Goal: Task Accomplishment & Management: Manage account settings

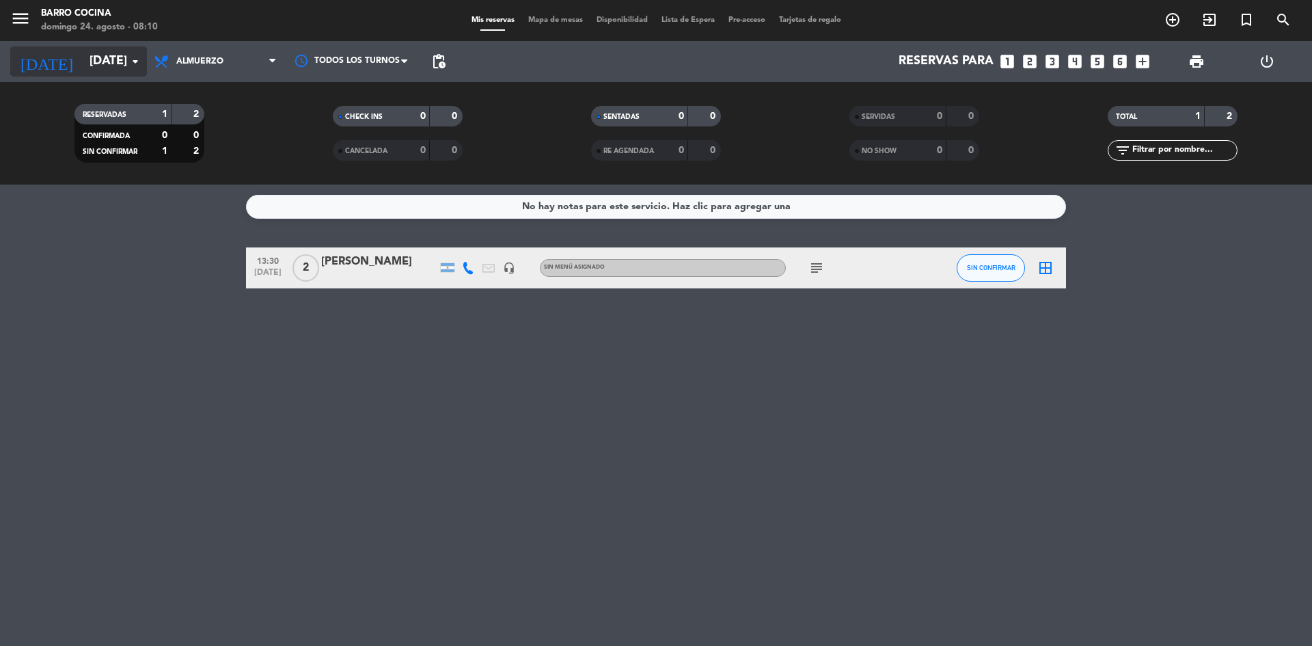
click at [117, 48] on input "[DATE]" at bounding box center [162, 61] width 159 height 27
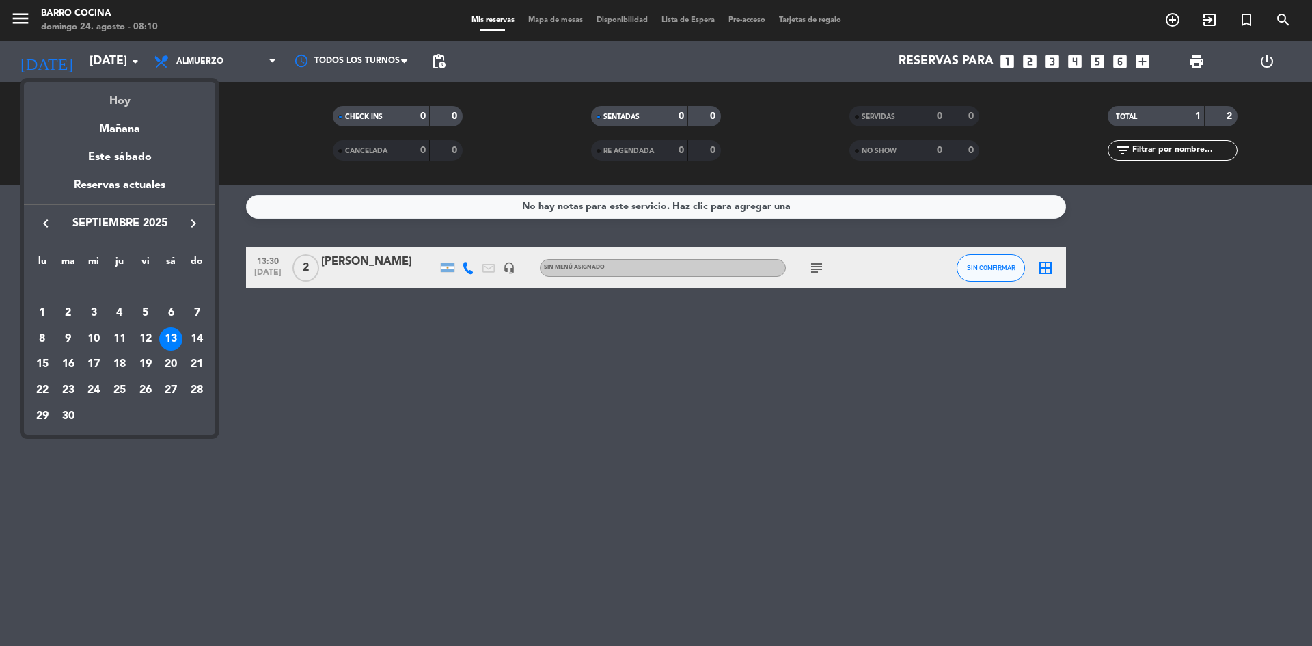
click at [126, 90] on div "Hoy" at bounding box center [119, 96] width 191 height 28
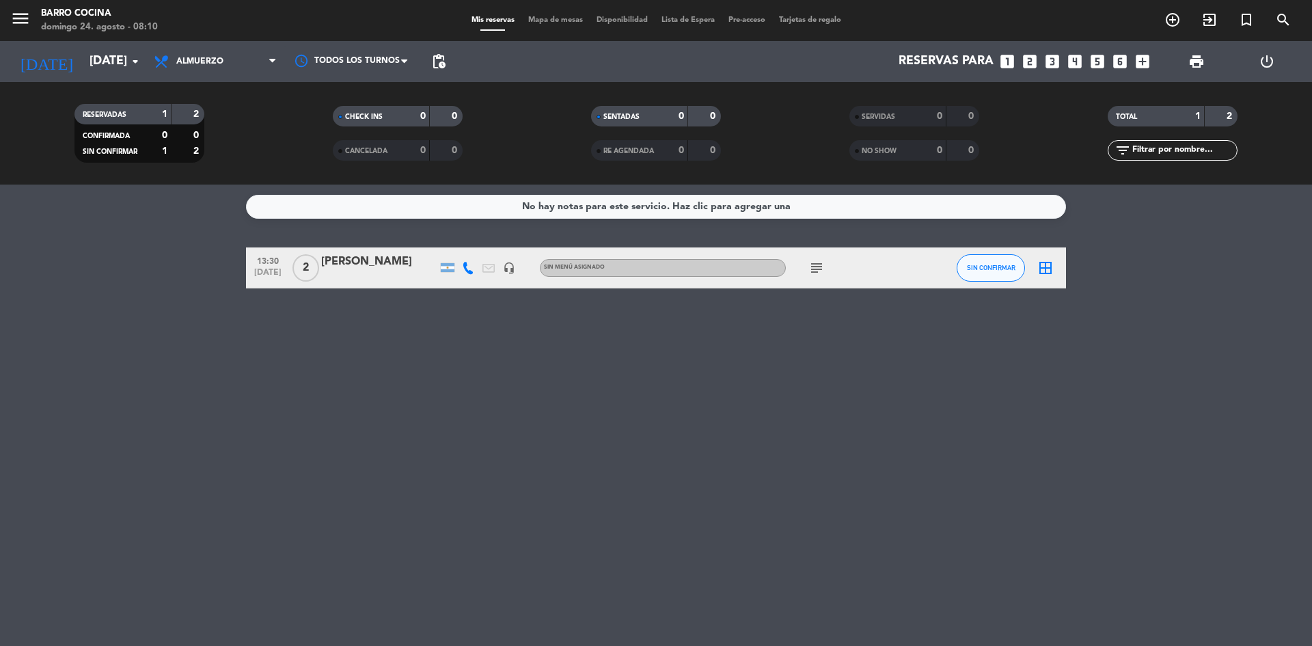
type input "dom. 24 ago."
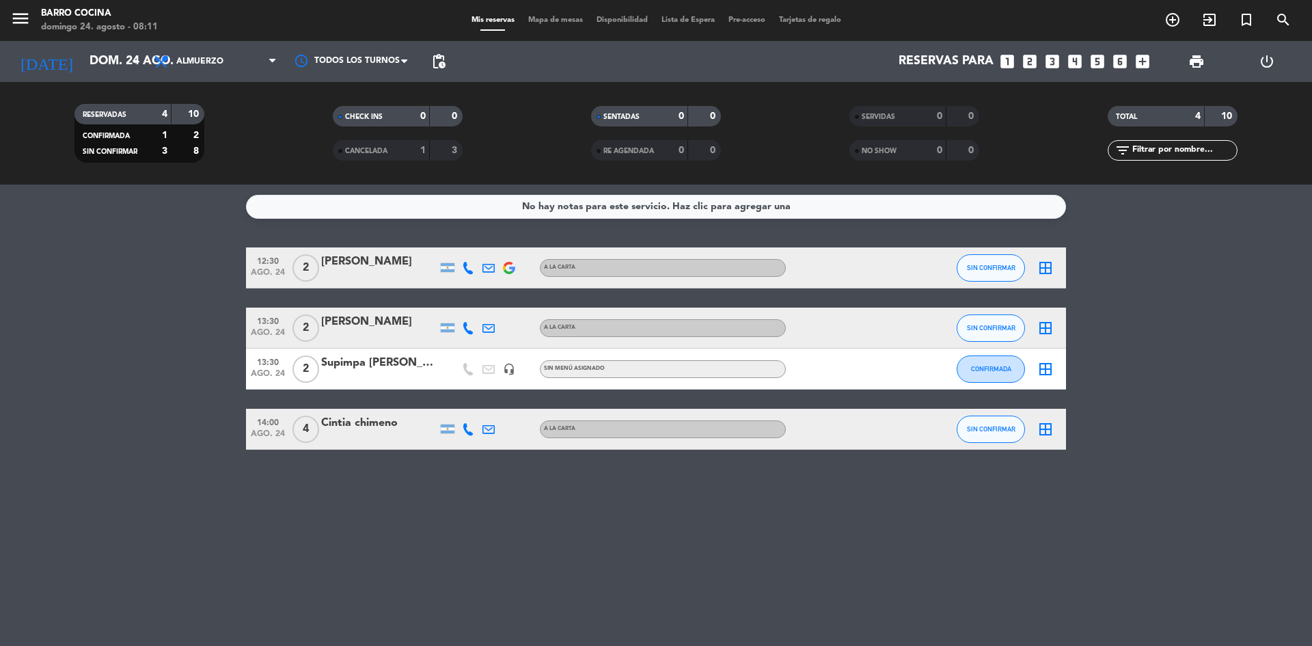
click at [469, 273] on icon at bounding box center [468, 268] width 12 height 12
click at [495, 245] on span at bounding box center [497, 245] width 11 height 11
click at [470, 325] on icon at bounding box center [468, 328] width 12 height 12
click at [497, 308] on span at bounding box center [502, 305] width 11 height 11
click at [389, 510] on div "No hay notas para este servicio. Haz clic para agregar una 12:30 [DATE] 2 [PERS…" at bounding box center [656, 414] width 1312 height 461
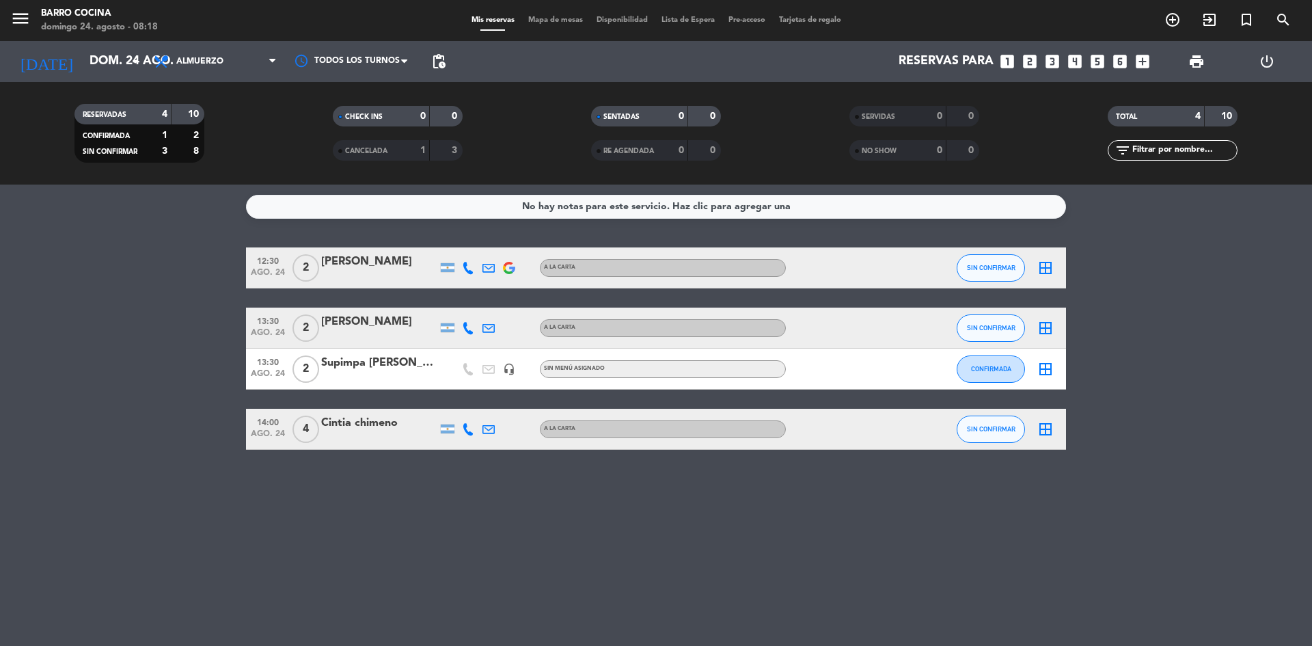
click at [468, 430] on icon at bounding box center [468, 429] width 12 height 12
click at [497, 402] on span at bounding box center [502, 406] width 11 height 11
click at [446, 409] on span "Copiar" at bounding box center [457, 406] width 29 height 14
click at [404, 572] on div "No hay notas para este servicio. Haz clic para agregar una 12:30 [DATE] 2 [PERS…" at bounding box center [656, 414] width 1312 height 461
click at [508, 268] on img at bounding box center [509, 268] width 12 height 12
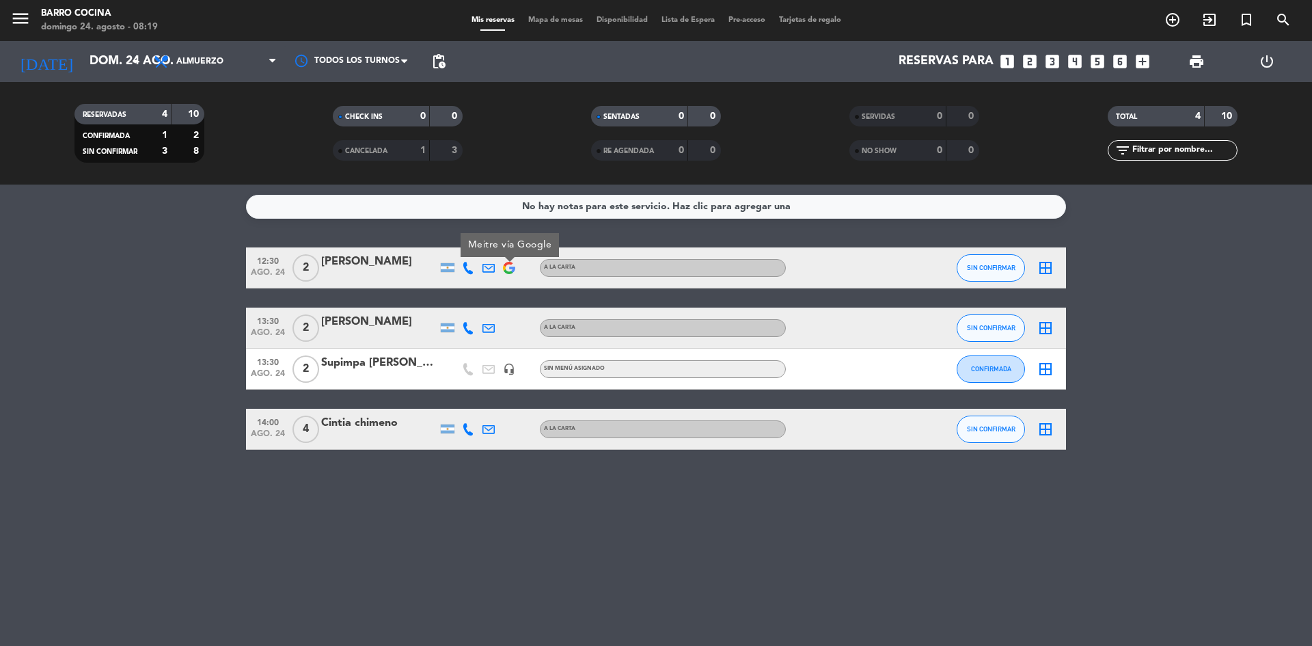
click at [469, 267] on icon at bounding box center [468, 268] width 12 height 12
click at [443, 249] on span "Copiar" at bounding box center [453, 245] width 29 height 14
click at [94, 392] on bookings-row "12:30 [DATE] 2 [PERSON_NAME] [PHONE_NUMBER] Copiar content_paste | A LA CARTA S…" at bounding box center [656, 348] width 1312 height 202
click at [823, 355] on div at bounding box center [847, 368] width 123 height 40
click at [977, 270] on span "SIN CONFIRMAR" at bounding box center [991, 268] width 49 height 8
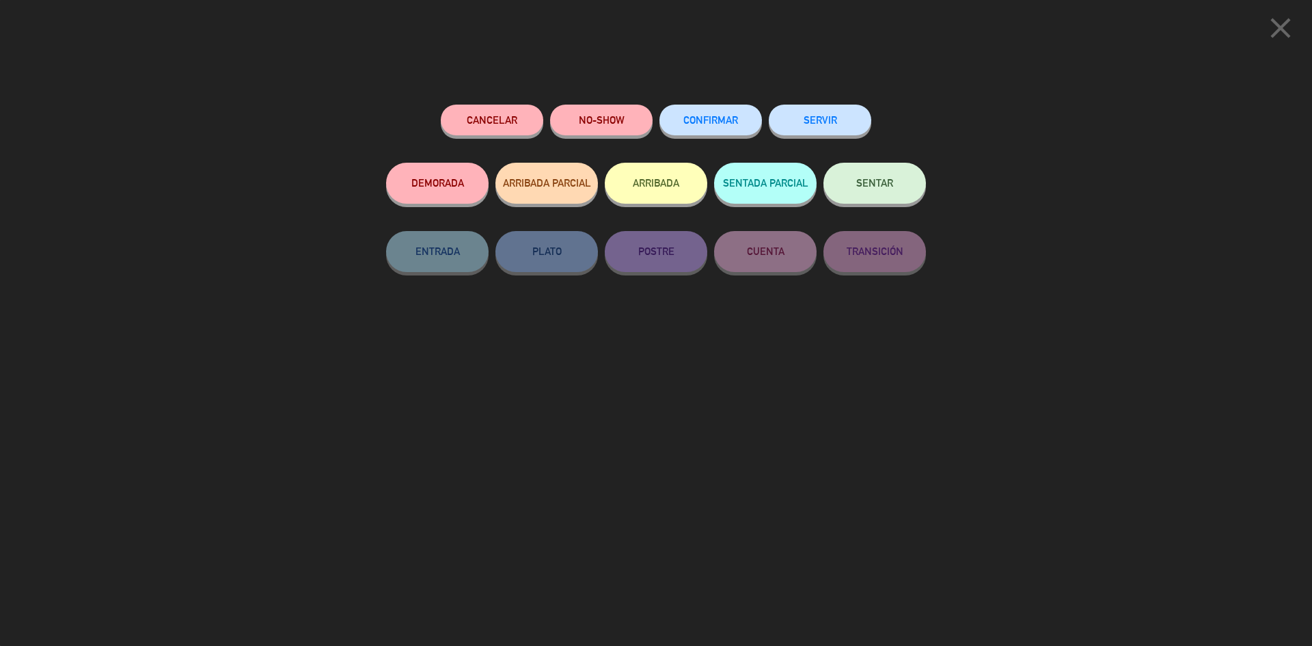
click at [687, 133] on button "CONFIRMAR" at bounding box center [710, 120] width 102 height 31
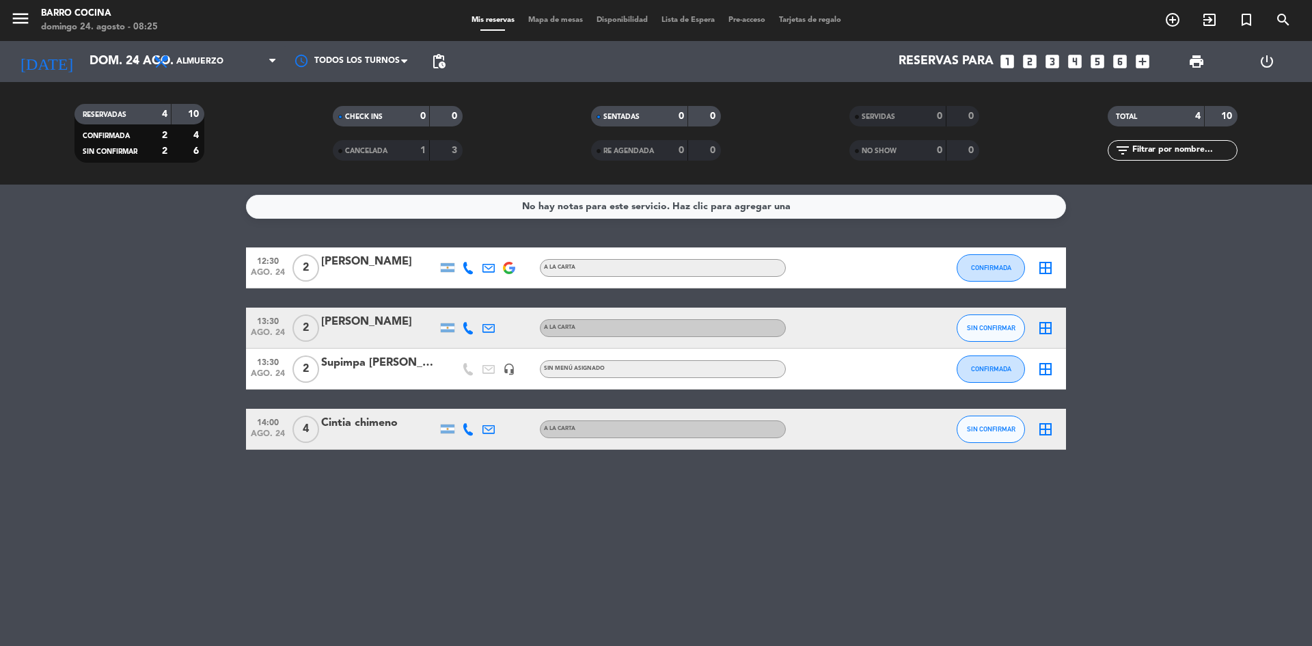
click at [136, 347] on bookings-row "12:30 [DATE] 2 [PERSON_NAME] A LA CARTA CONFIRMADA border_all 13:30 [DATE] 2 [P…" at bounding box center [656, 348] width 1312 height 202
click at [1000, 434] on button "SIN CONFIRMAR" at bounding box center [991, 428] width 68 height 27
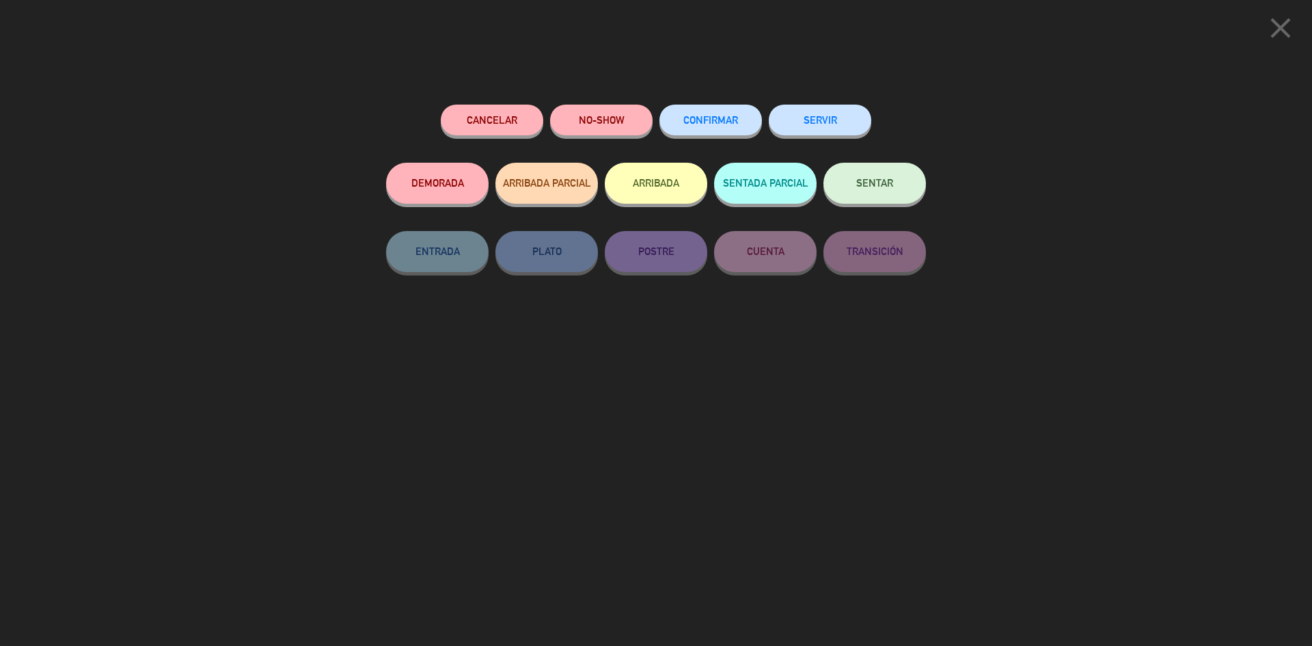
click at [709, 122] on span "CONFIRMAR" at bounding box center [710, 120] width 55 height 12
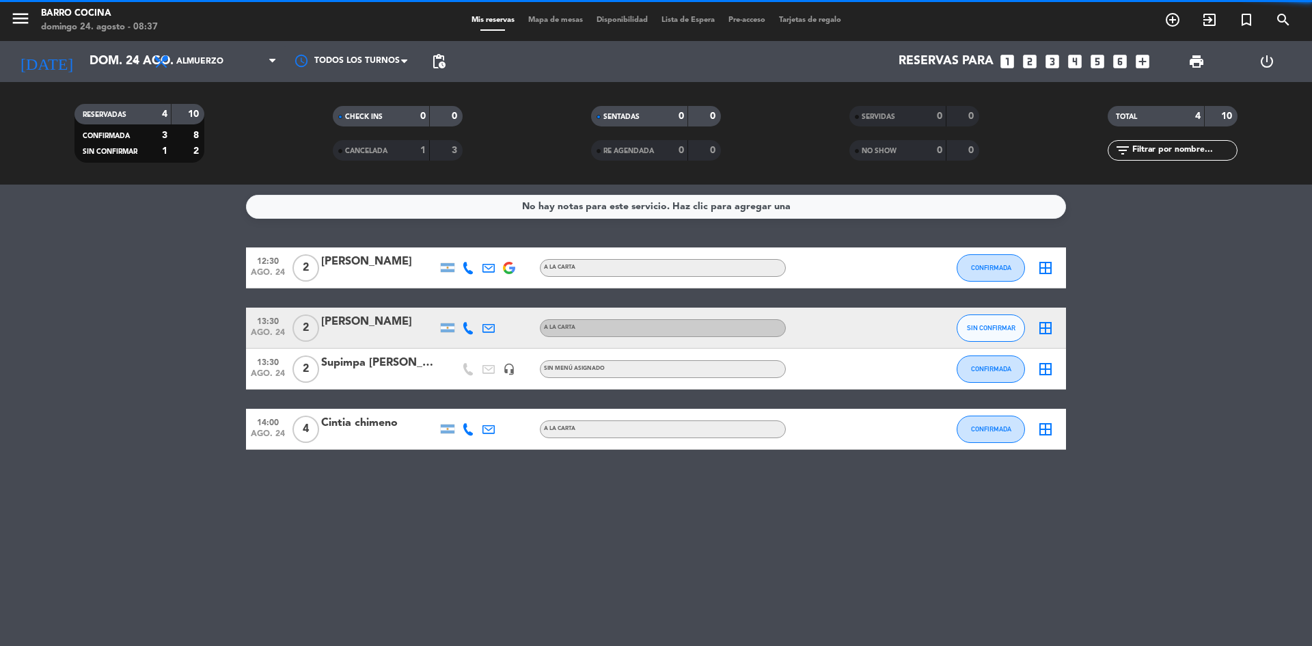
click at [640, 534] on div "No hay notas para este servicio. Haz clic para agregar una 12:30 [DATE] 2 [PERS…" at bounding box center [656, 414] width 1312 height 461
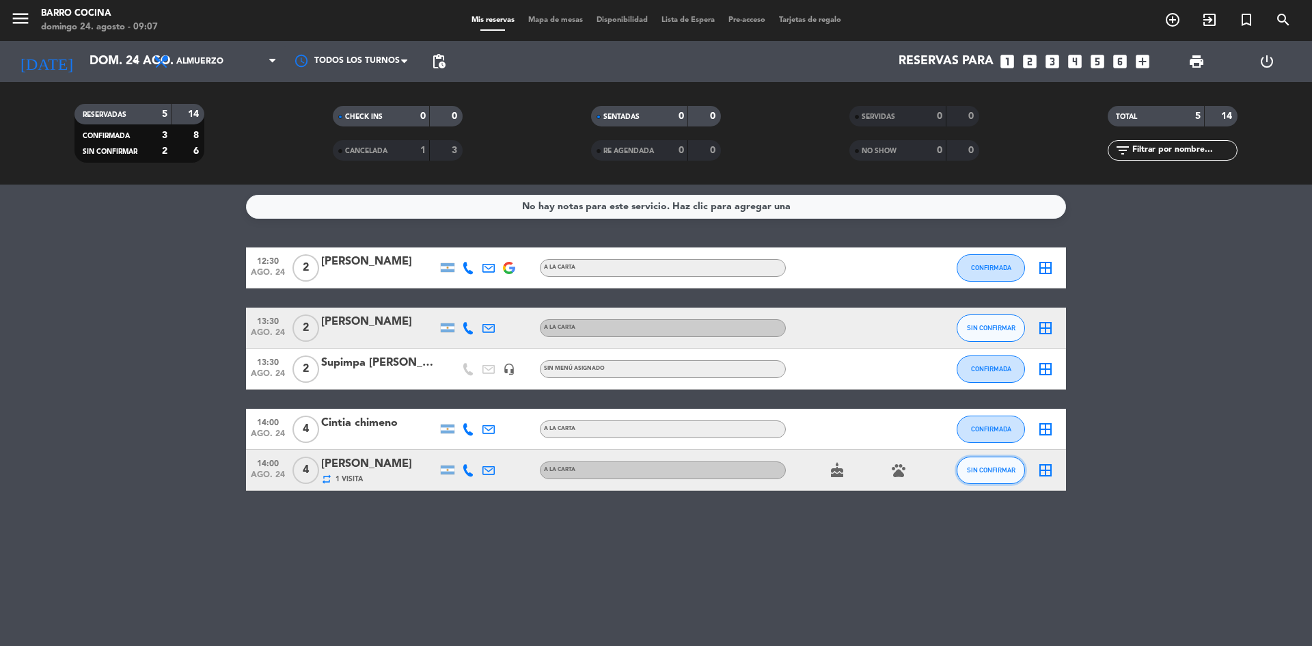
click at [977, 467] on span "SIN CONFIRMAR" at bounding box center [991, 470] width 49 height 8
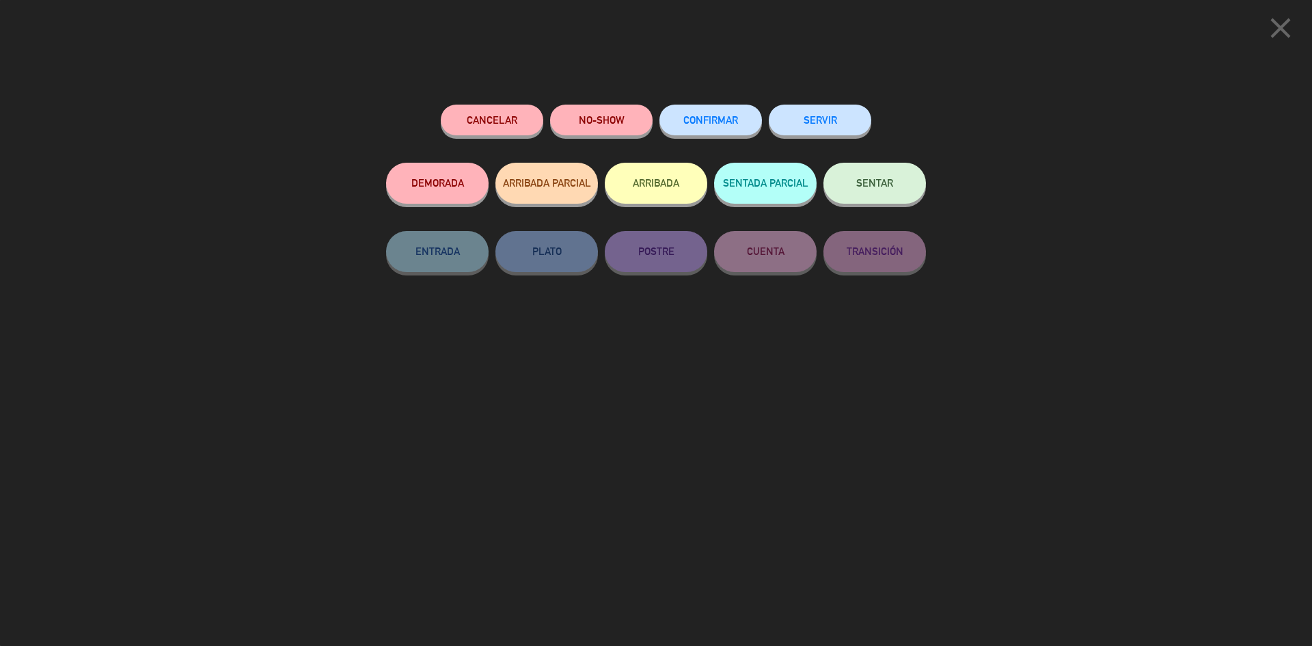
click at [713, 113] on button "CONFIRMAR" at bounding box center [710, 120] width 102 height 31
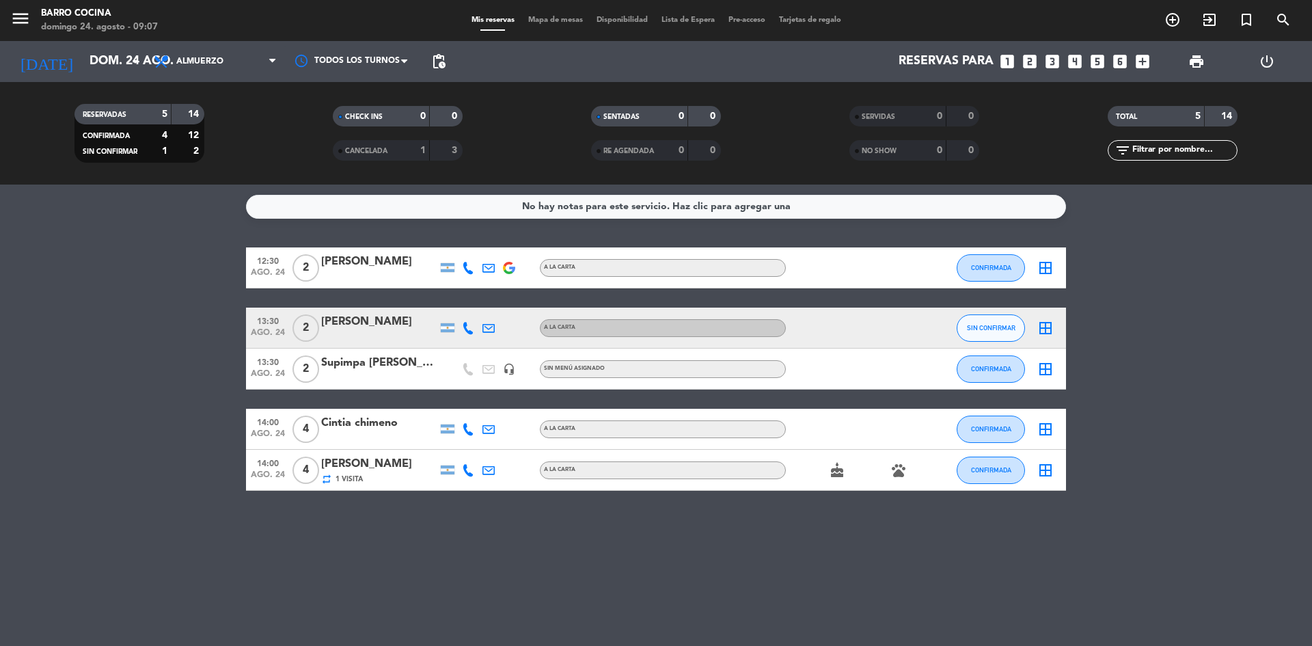
click at [834, 475] on icon "cake" at bounding box center [837, 470] width 16 height 16
click at [898, 474] on icon "pets" at bounding box center [898, 470] width 16 height 16
click at [796, 543] on div "No hay notas para este servicio. Haz clic para agregar una 12:30 [DATE] 2 [PERS…" at bounding box center [656, 414] width 1312 height 461
click at [338, 479] on span "1 Visita" at bounding box center [348, 479] width 27 height 11
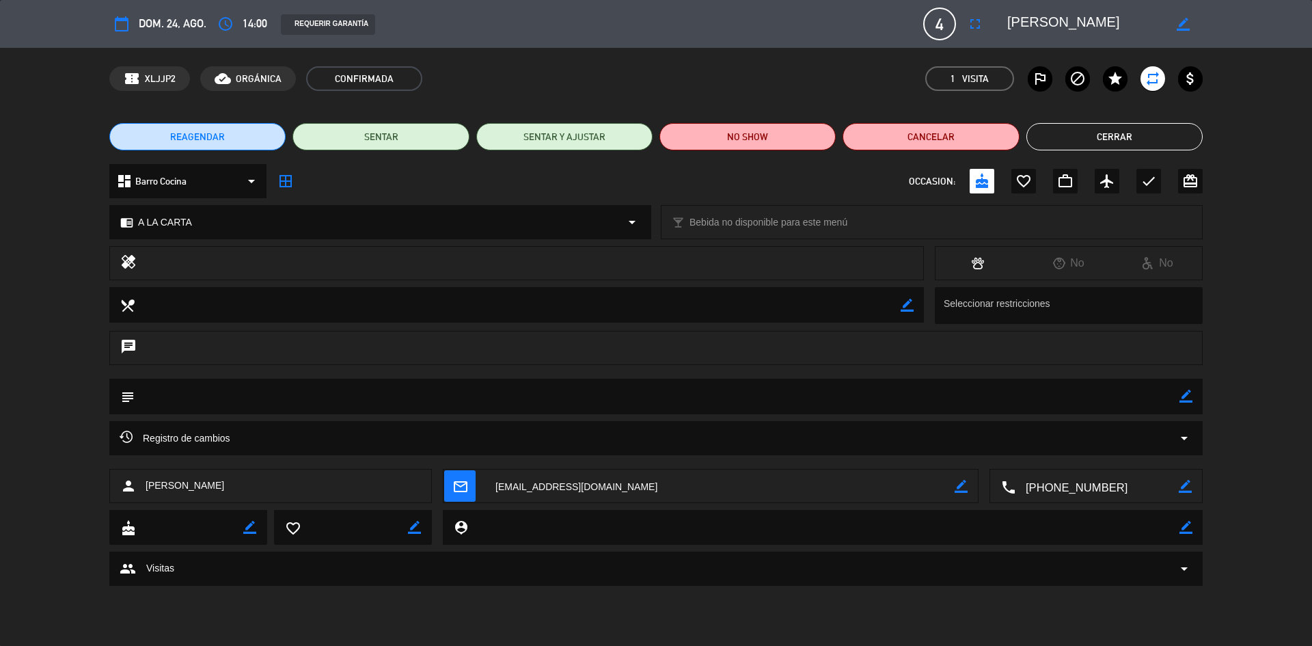
click at [1119, 137] on button "Cerrar" at bounding box center [1114, 136] width 176 height 27
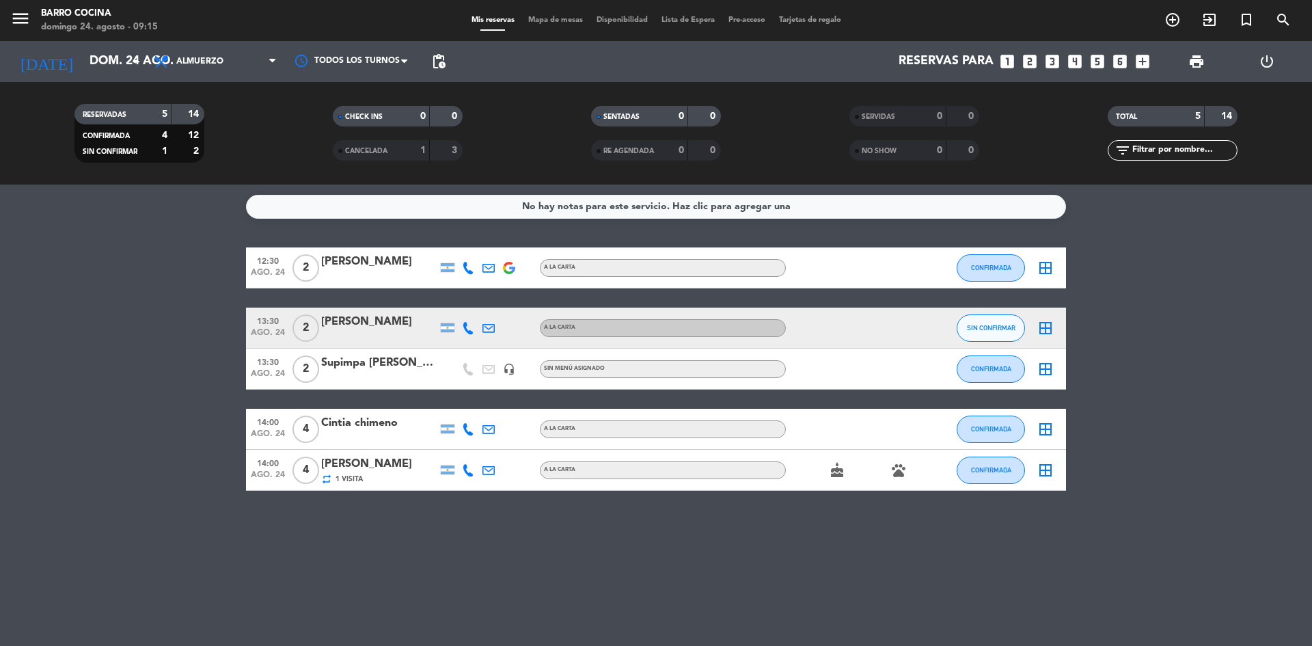
click at [464, 471] on icon at bounding box center [468, 470] width 12 height 12
click at [497, 448] on span at bounding box center [502, 447] width 11 height 11
click at [61, 426] on bookings-row "12:30 [DATE] 2 [PERSON_NAME] A LA CARTA CONFIRMADA border_all 13:30 [DATE] 2 [P…" at bounding box center [656, 368] width 1312 height 243
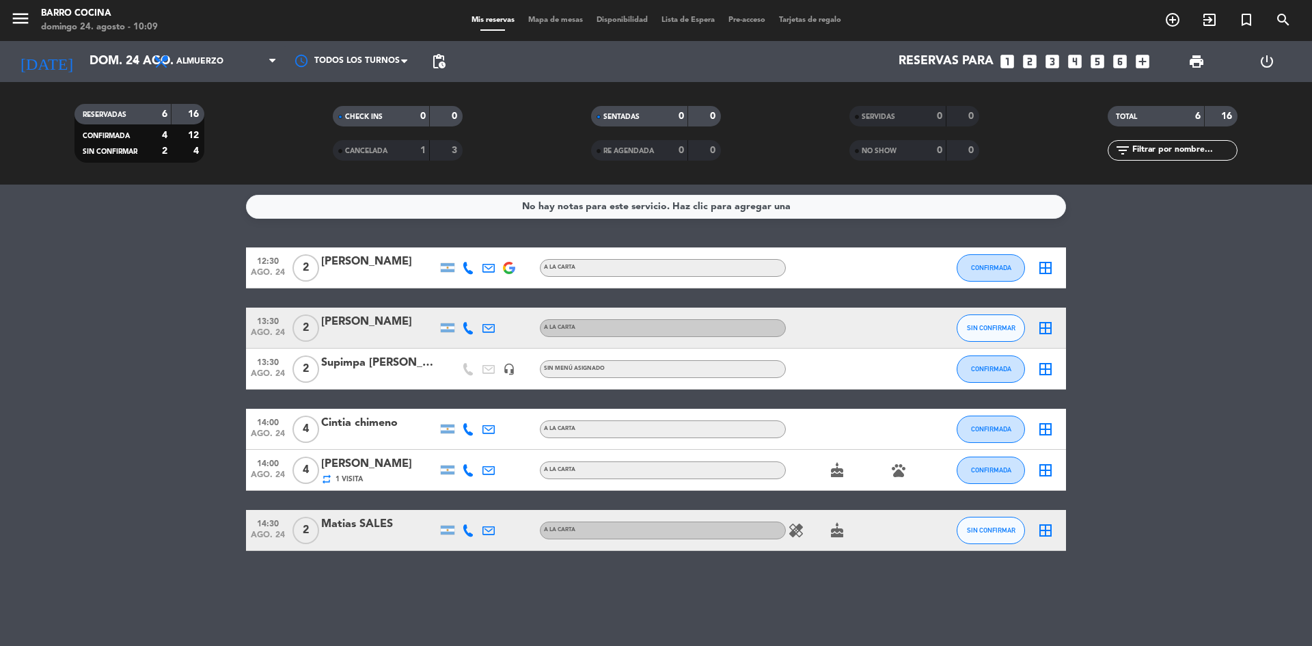
click at [138, 420] on bookings-row "12:30 [DATE] 2 [PERSON_NAME] A LA CARTA CONFIRMADA border_all 13:30 [DATE] 2 [P…" at bounding box center [656, 398] width 1312 height 303
click at [837, 526] on icon "cake" at bounding box center [837, 530] width 16 height 16
click at [835, 467] on icon "cake" at bounding box center [837, 470] width 16 height 16
click at [796, 525] on icon "healing" at bounding box center [796, 530] width 16 height 16
click at [724, 561] on div "No hay notas para este servicio. Haz clic para agregar una 12:30 [DATE] 2 [PERS…" at bounding box center [656, 414] width 1312 height 461
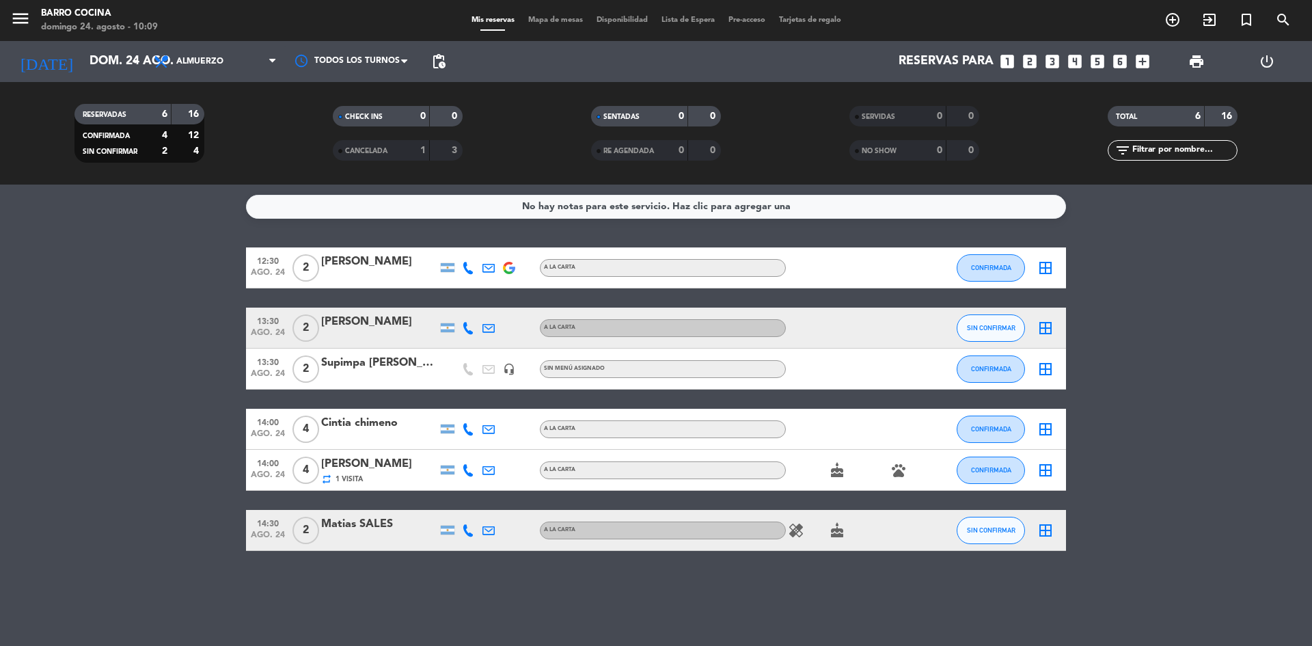
click at [467, 533] on icon at bounding box center [468, 530] width 12 height 12
click at [627, 575] on div "No hay notas para este servicio. Haz clic para agregar una 12:30 [DATE] 2 [PERS…" at bounding box center [656, 414] width 1312 height 461
click at [993, 322] on button "SIN CONFIRMAR" at bounding box center [991, 327] width 68 height 27
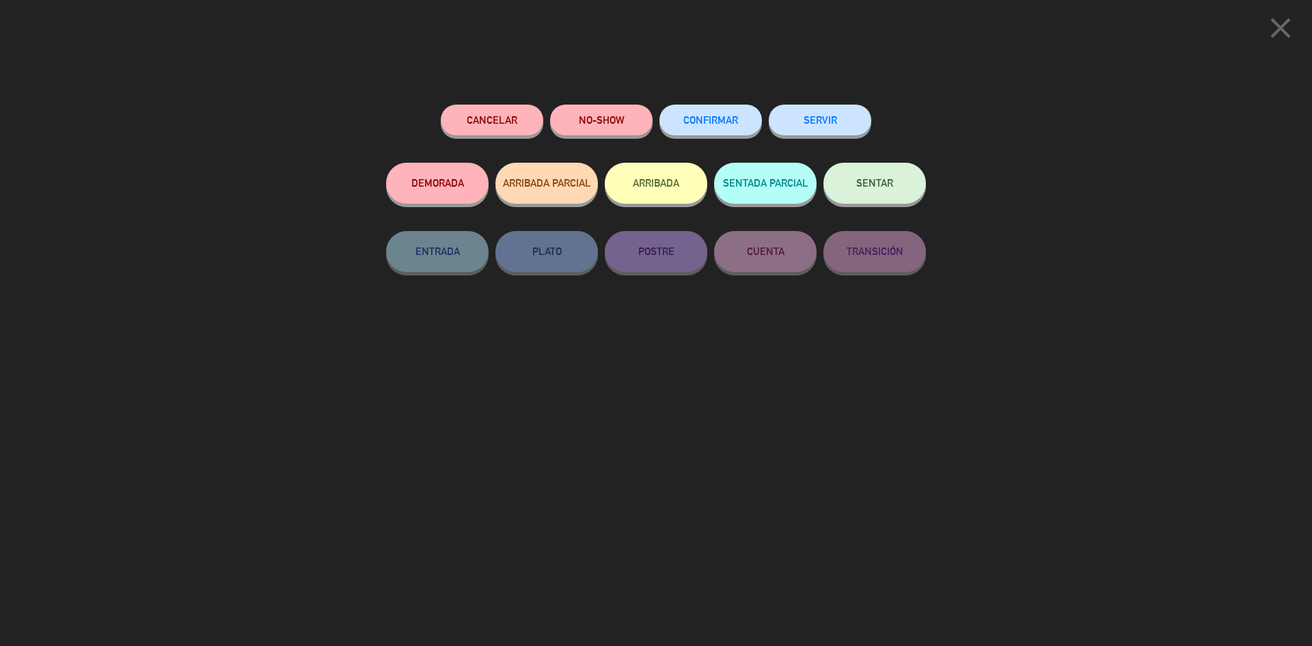
click at [500, 105] on div "Cancelar" at bounding box center [492, 134] width 102 height 58
click at [489, 115] on button "Cancelar" at bounding box center [492, 120] width 102 height 31
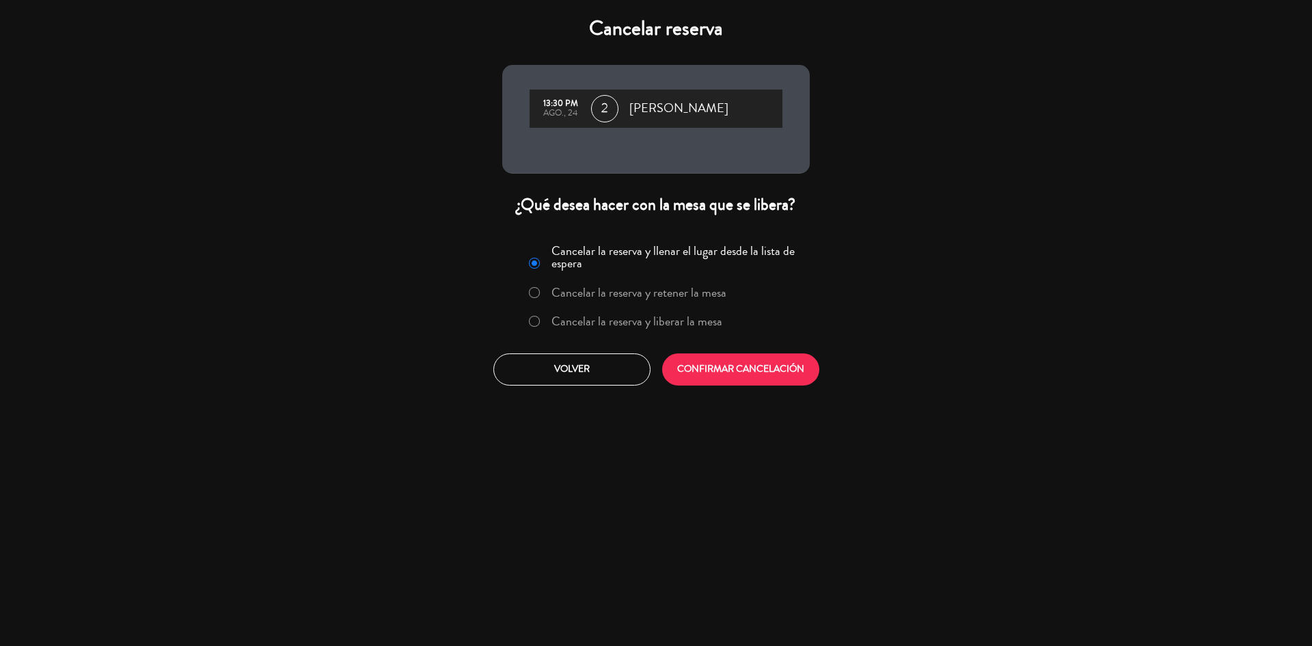
click at [700, 347] on div "Cancelar la reserva y llenar el lugar desde la lista de espera Cancelar la rese…" at bounding box center [656, 312] width 328 height 165
click at [726, 368] on button "CONFIRMAR CANCELACIÓN" at bounding box center [740, 369] width 157 height 32
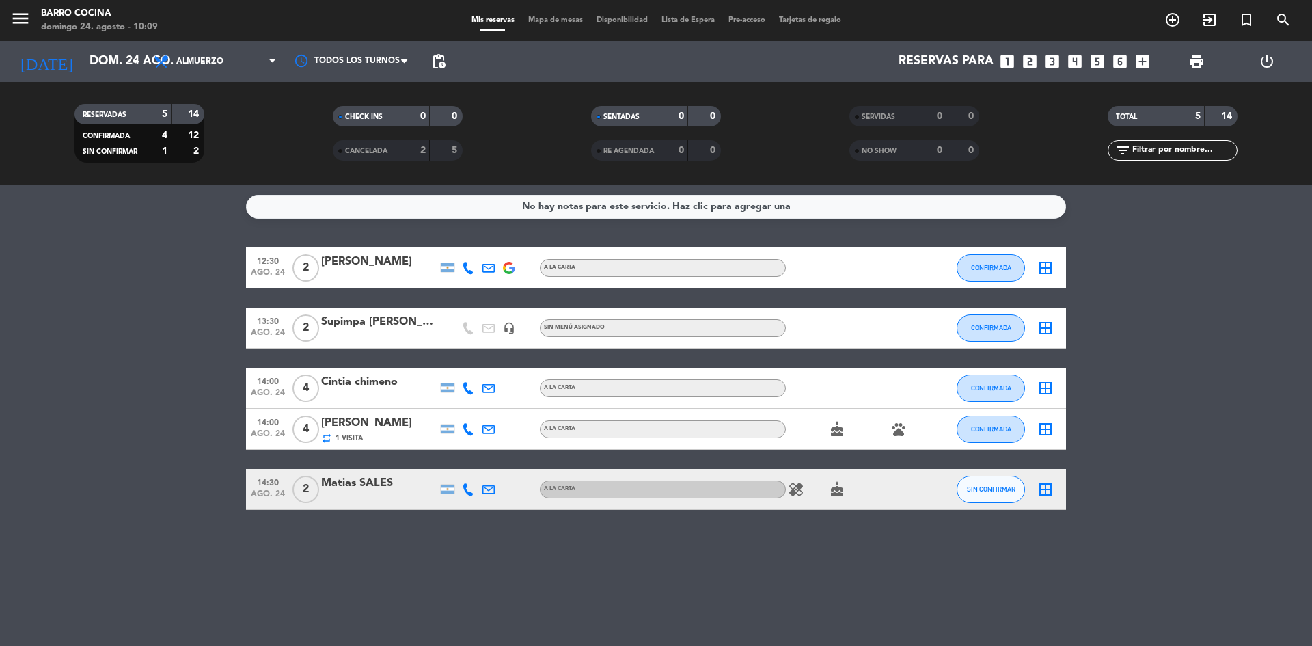
click at [436, 553] on div "No hay notas para este servicio. Haz clic para agregar una 12:30 [DATE] 2 [PERS…" at bounding box center [656, 414] width 1312 height 461
click at [569, 588] on div "No hay notas para este servicio. Haz clic para agregar una 12:30 [DATE] 2 [PERS…" at bounding box center [656, 414] width 1312 height 461
click at [470, 492] on icon at bounding box center [468, 489] width 12 height 12
click at [497, 463] on span at bounding box center [502, 466] width 11 height 11
click at [452, 468] on span "Copiar" at bounding box center [457, 466] width 29 height 14
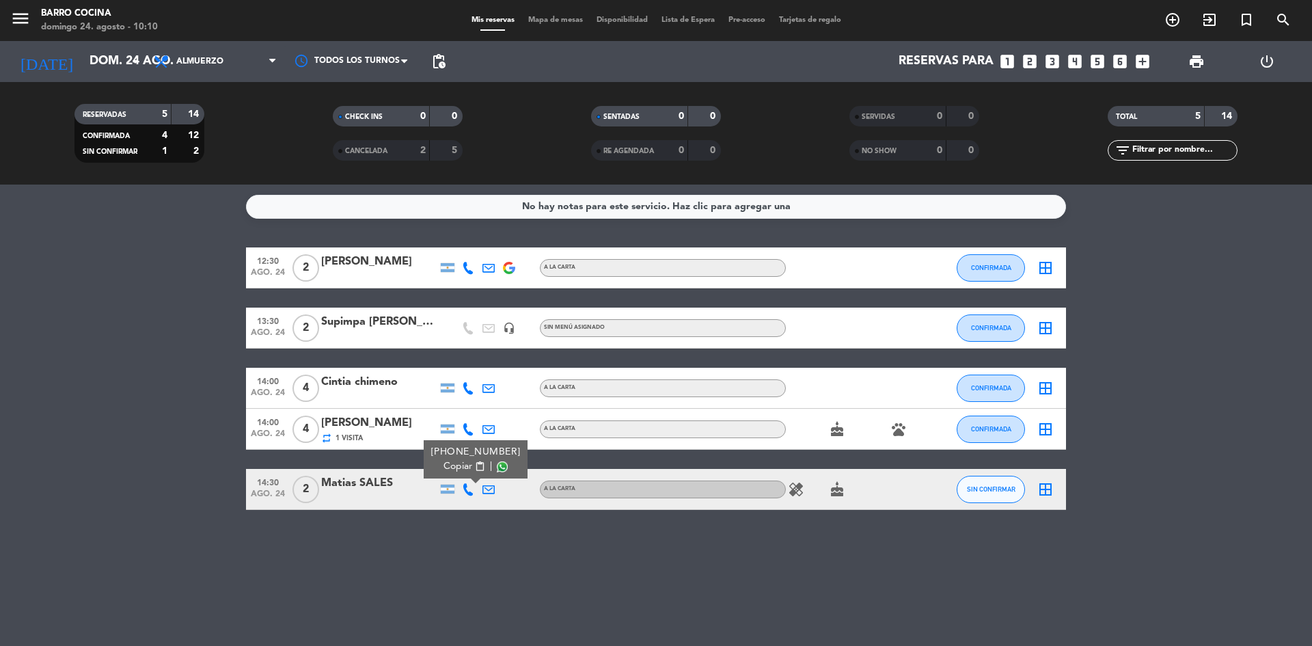
click at [482, 607] on div "No hay notas para este servicio. Haz clic para agregar una 12:30 [DATE] 2 [PERS…" at bounding box center [656, 414] width 1312 height 461
